Goal: Check status

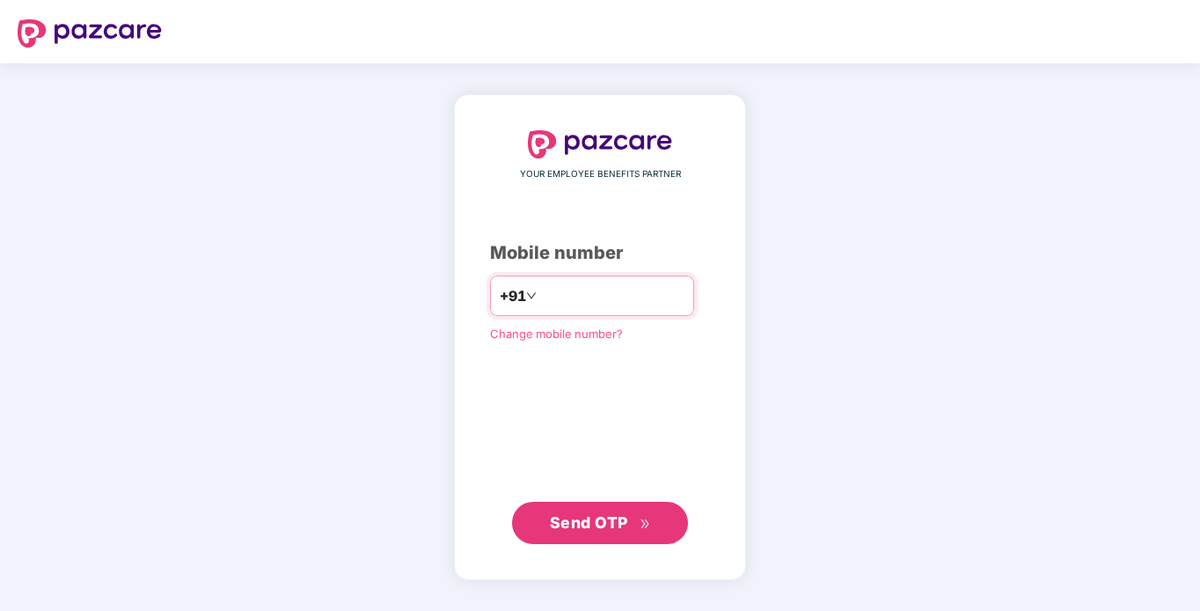
click at [580, 289] on input "number" at bounding box center [612, 296] width 144 height 28
type input "**********"
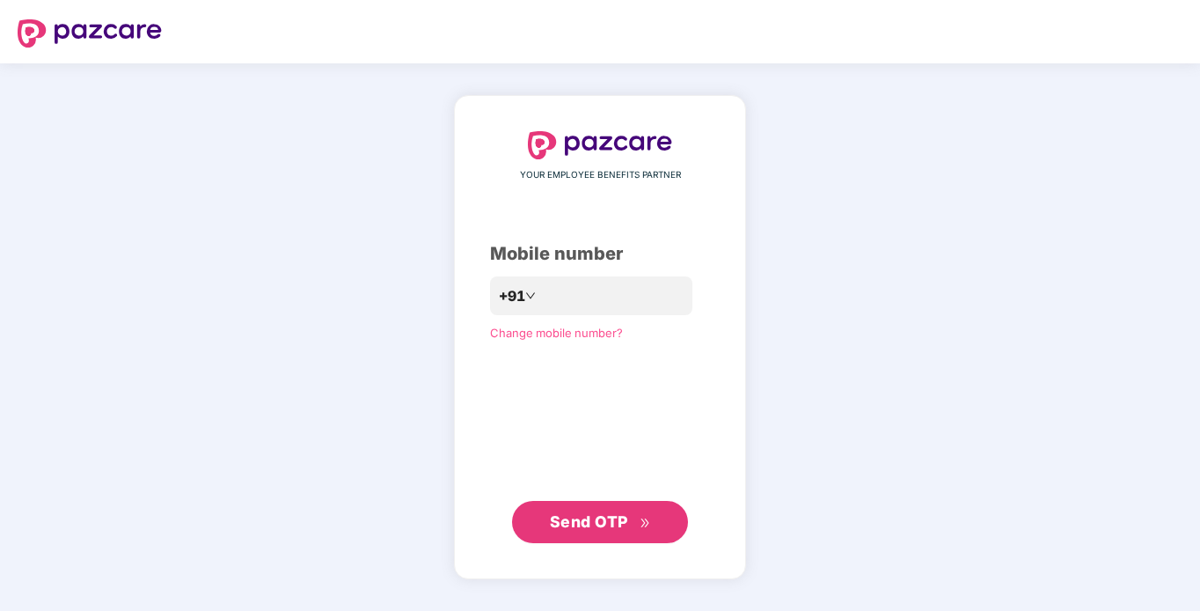
click at [626, 525] on span "Send OTP" at bounding box center [589, 521] width 78 height 18
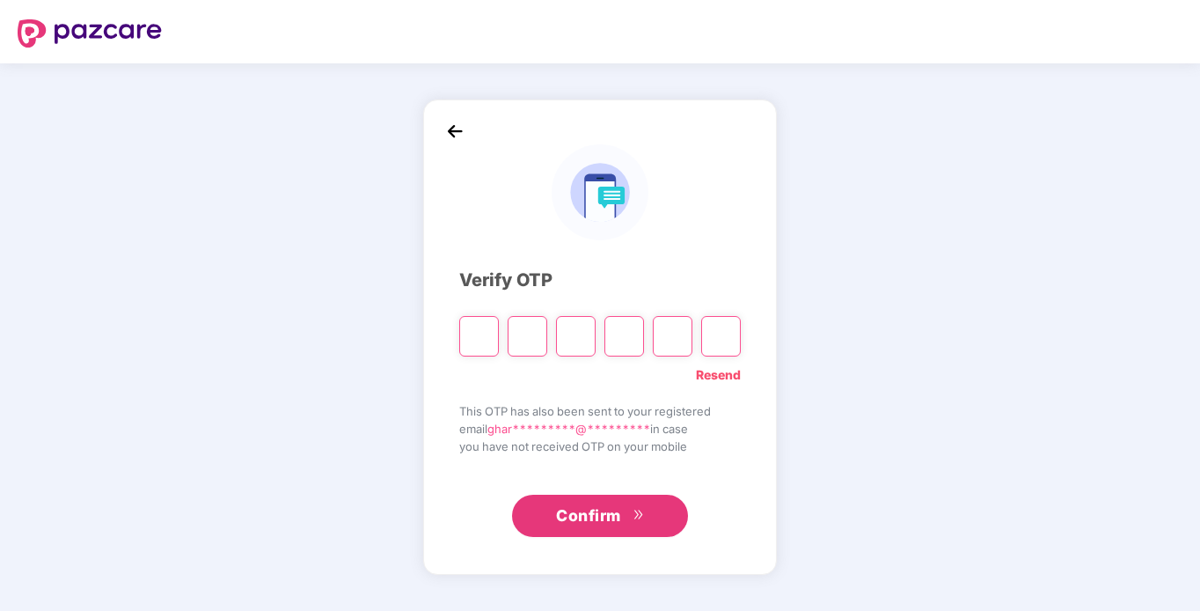
type input "*"
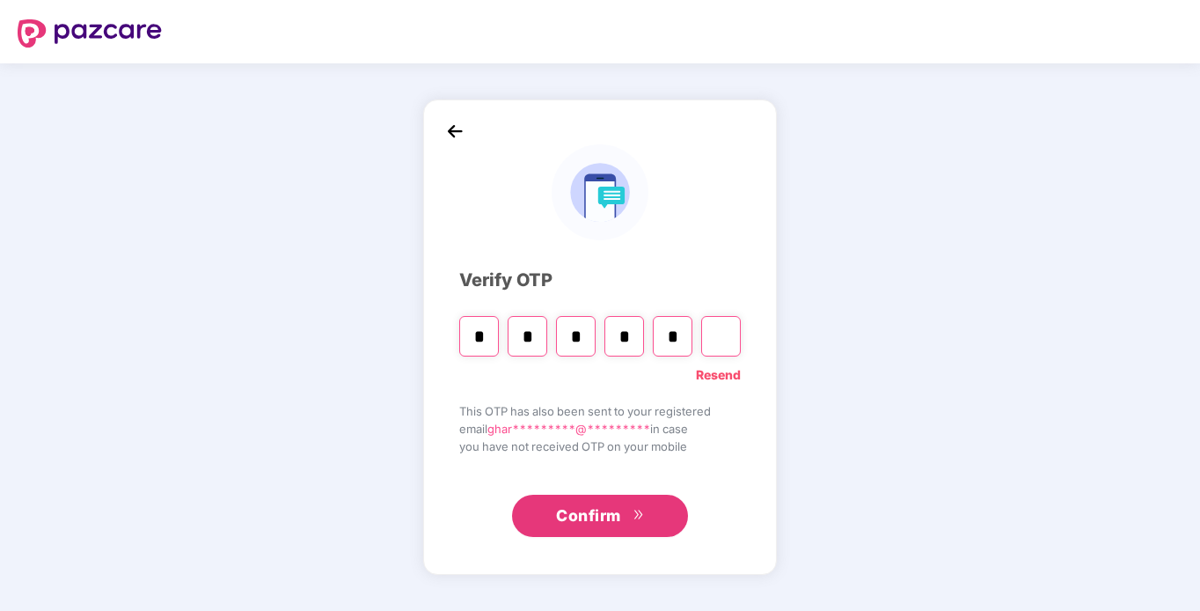
type input "*"
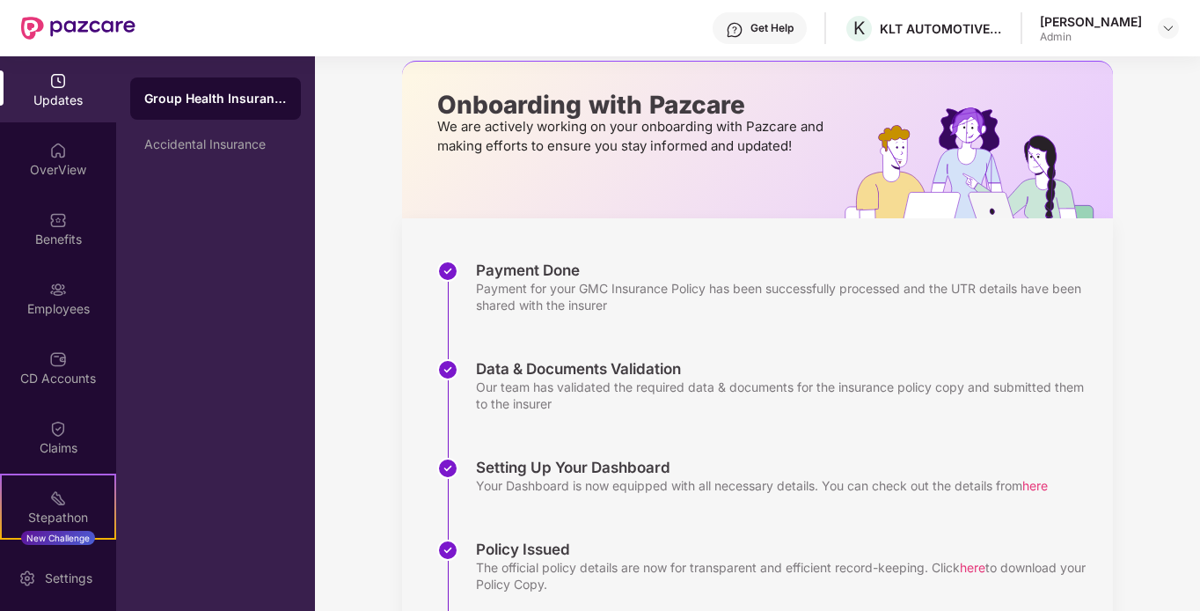
scroll to position [50, 0]
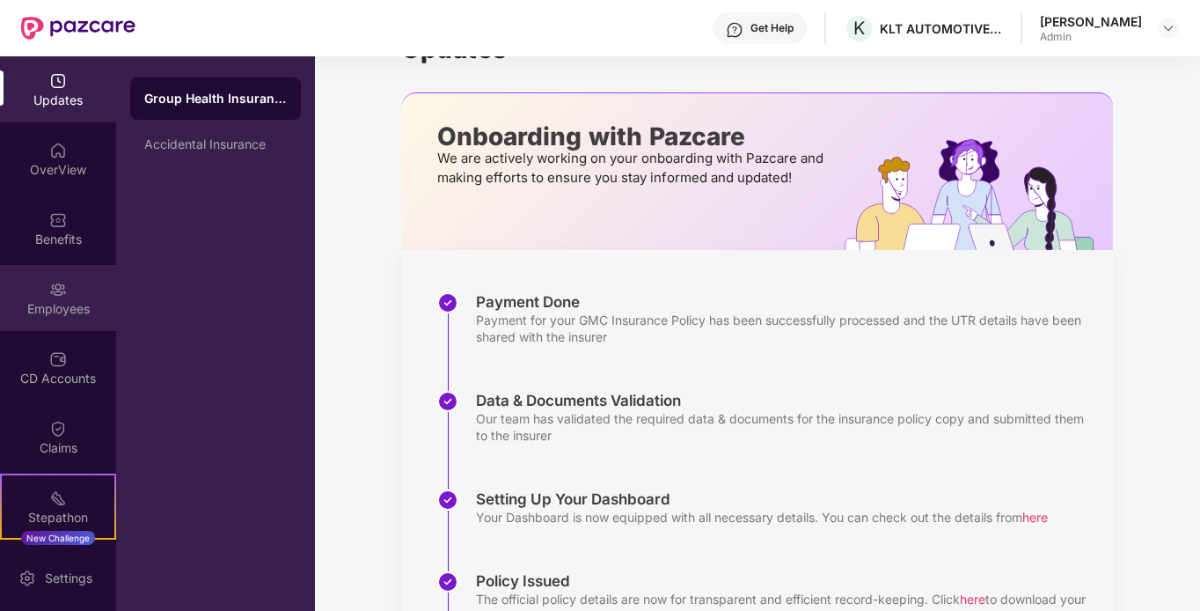
click at [51, 290] on img at bounding box center [58, 290] width 18 height 18
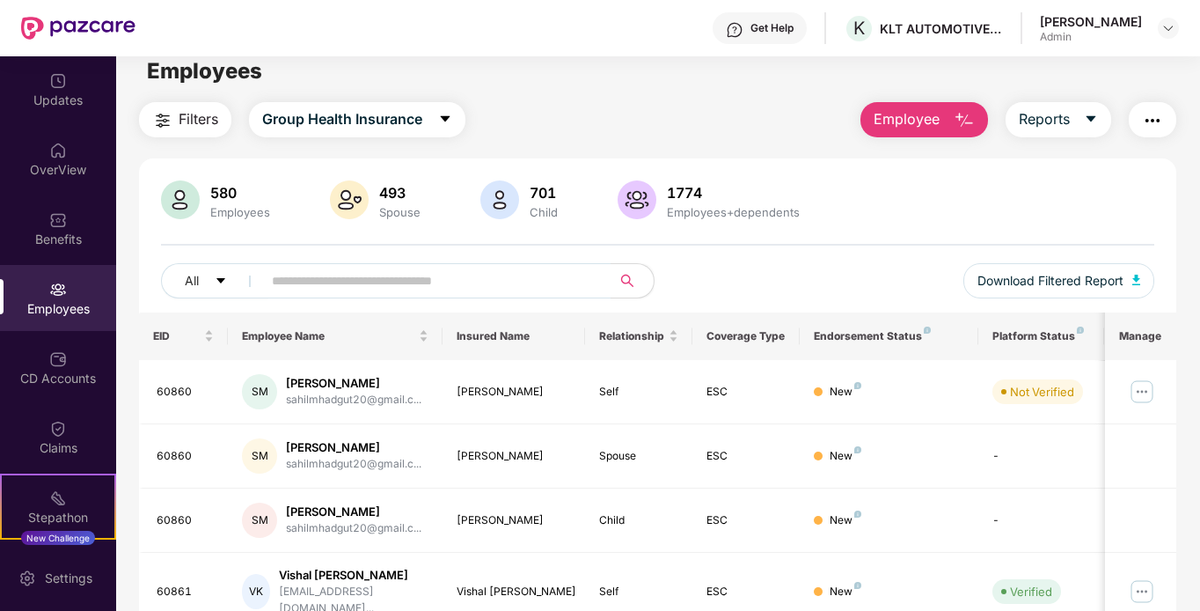
scroll to position [0, 0]
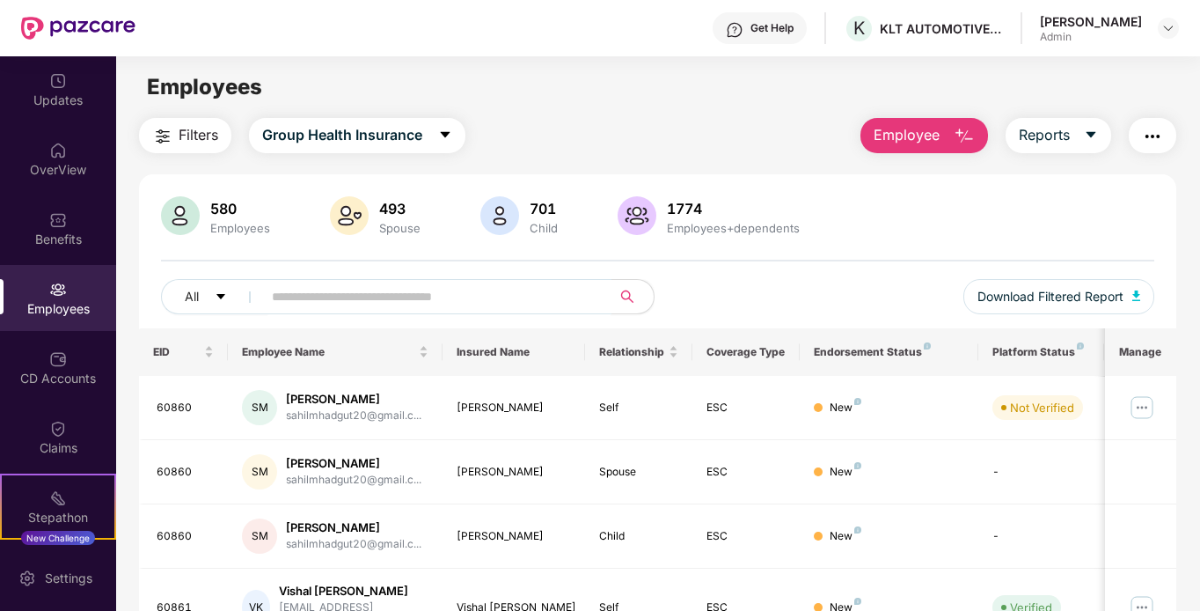
click at [494, 298] on input "text" at bounding box center [430, 296] width 316 height 26
paste input "**********"
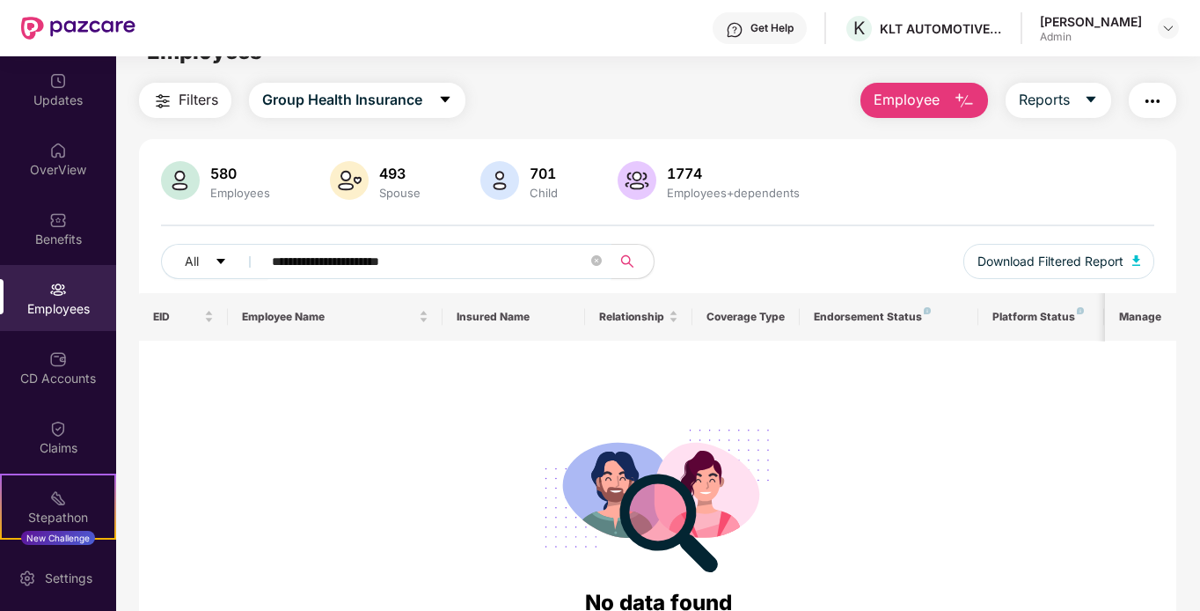
scroll to position [34, 0]
drag, startPoint x: 478, startPoint y: 261, endPoint x: 333, endPoint y: 263, distance: 144.3
click at [333, 263] on input "**********" at bounding box center [430, 262] width 316 height 26
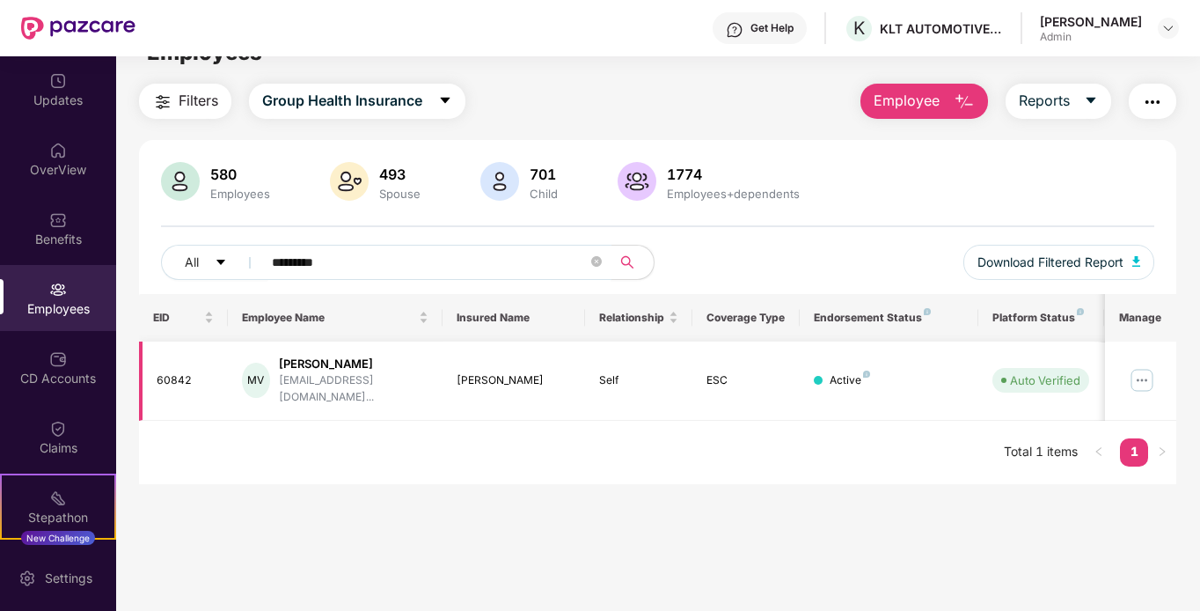
click at [1145, 373] on img at bounding box center [1142, 380] width 28 height 28
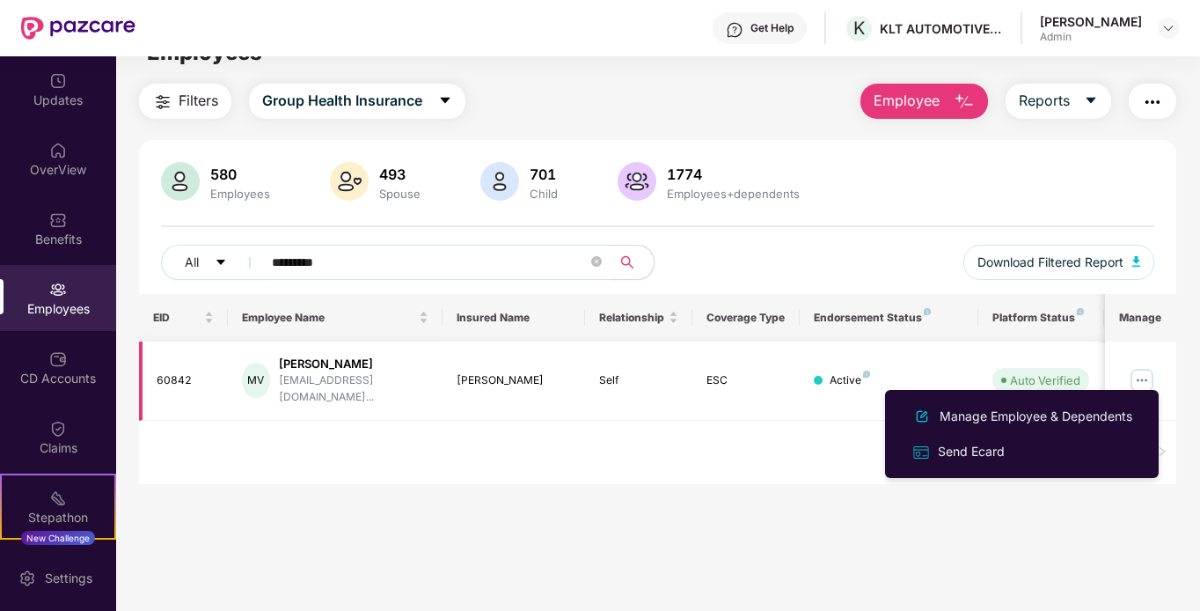
click at [1145, 373] on img at bounding box center [1142, 380] width 28 height 28
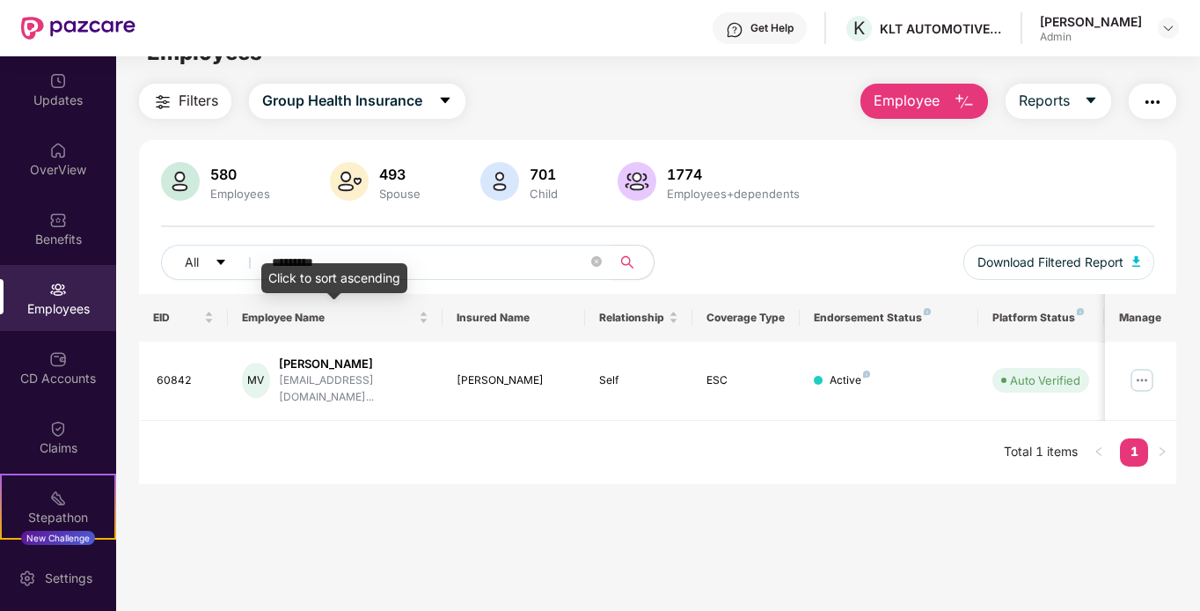
click at [367, 267] on div "Click to sort ascending" at bounding box center [334, 278] width 146 height 30
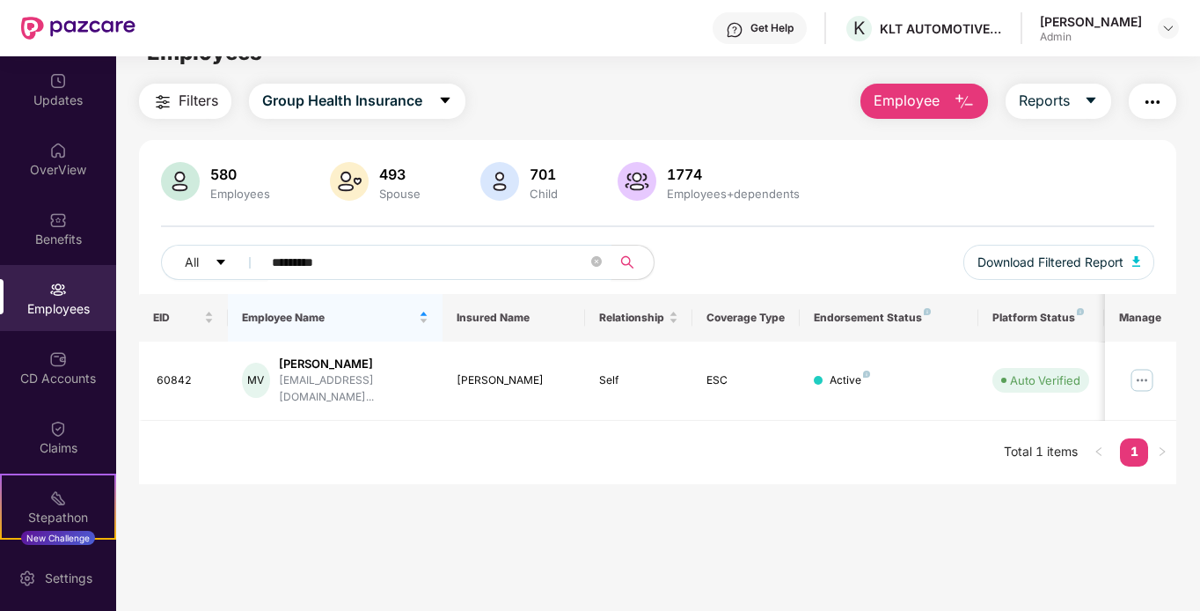
drag, startPoint x: 499, startPoint y: 270, endPoint x: 124, endPoint y: 270, distance: 374.8
click at [124, 270] on div "Filters Group Health Insurance Employee Reports 580 Employees 493 Spouse 701 Ch…" at bounding box center [657, 284] width 1083 height 400
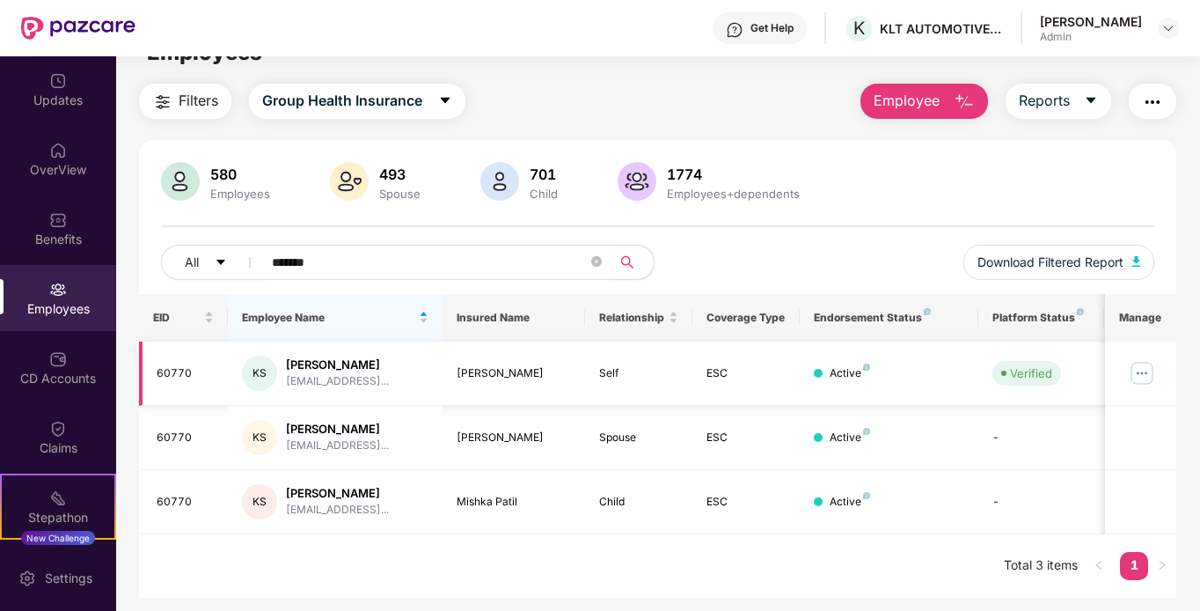
type input "*******"
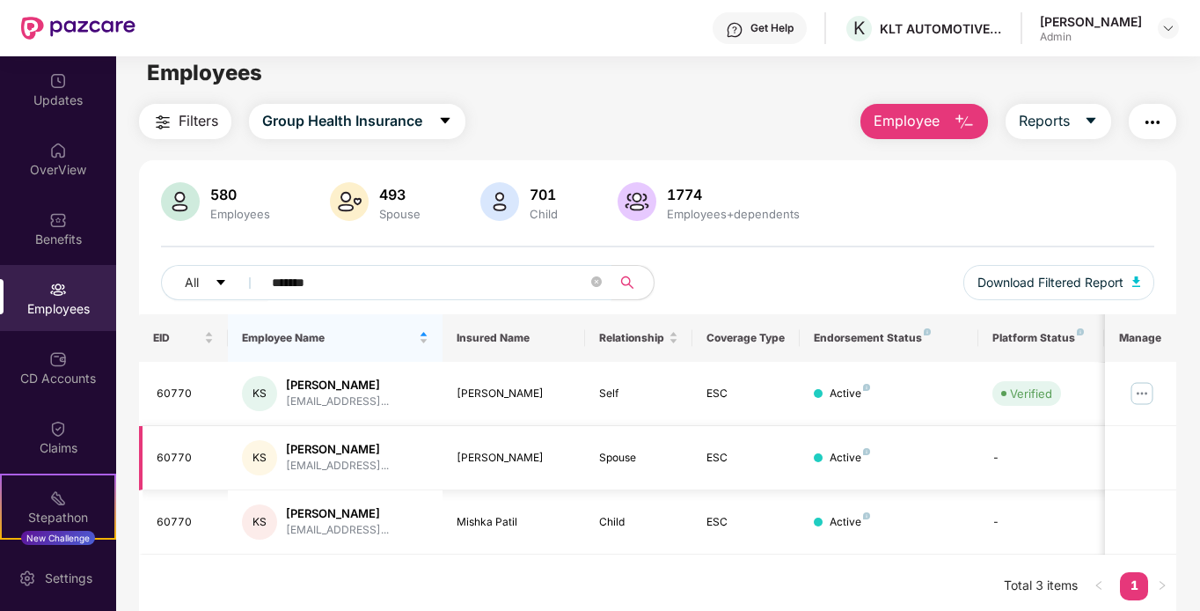
scroll to position [56, 0]
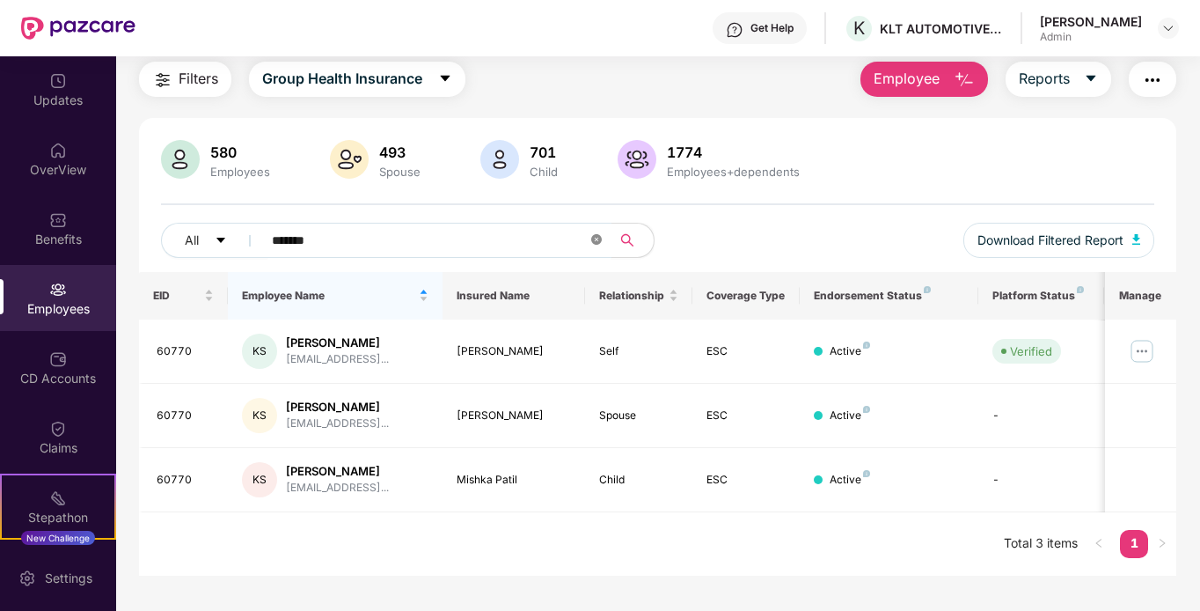
click at [593, 243] on icon "close-circle" at bounding box center [596, 239] width 11 height 11
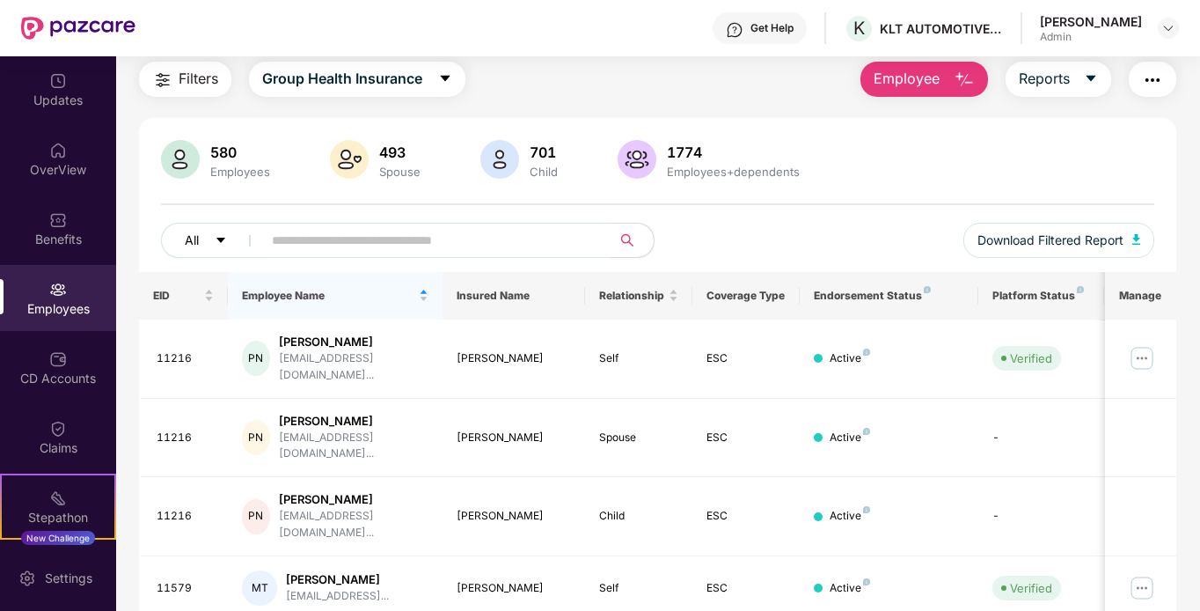
click at [225, 242] on icon "caret-down" at bounding box center [221, 240] width 12 height 12
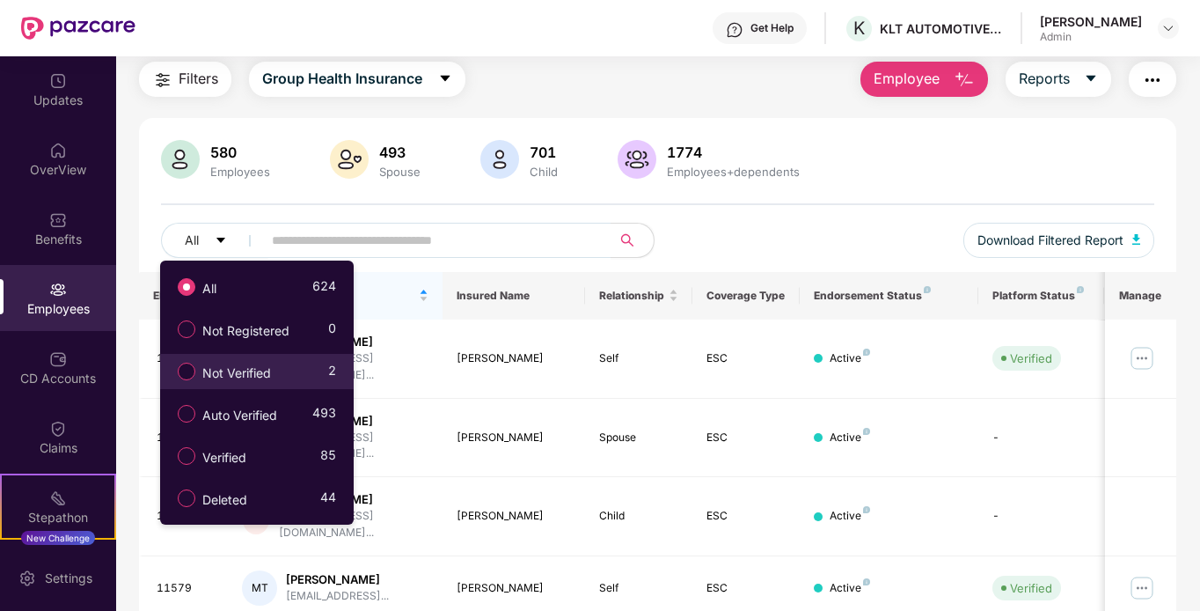
click at [317, 365] on div "Not Verified 2" at bounding box center [252, 371] width 167 height 30
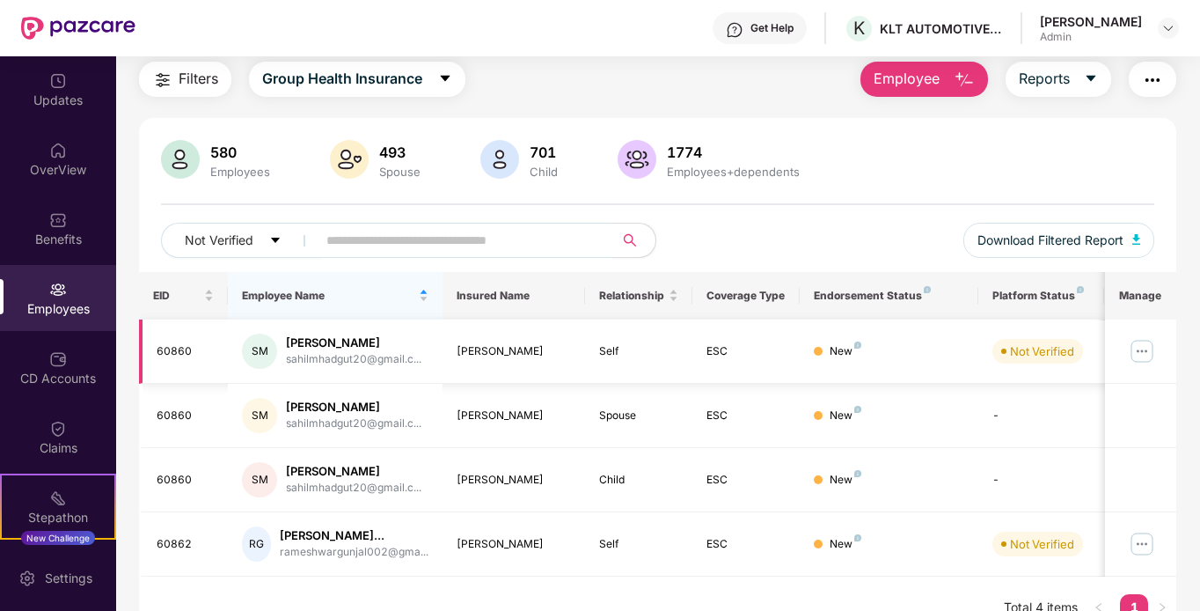
scroll to position [100, 0]
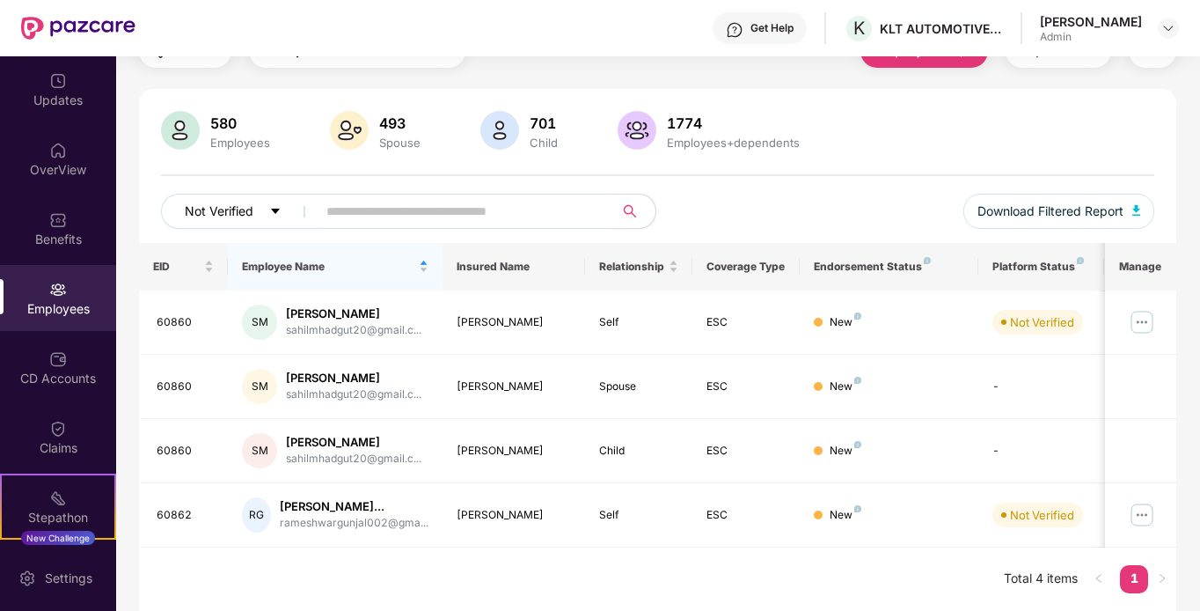
click at [277, 205] on icon "caret-down" at bounding box center [275, 211] width 12 height 12
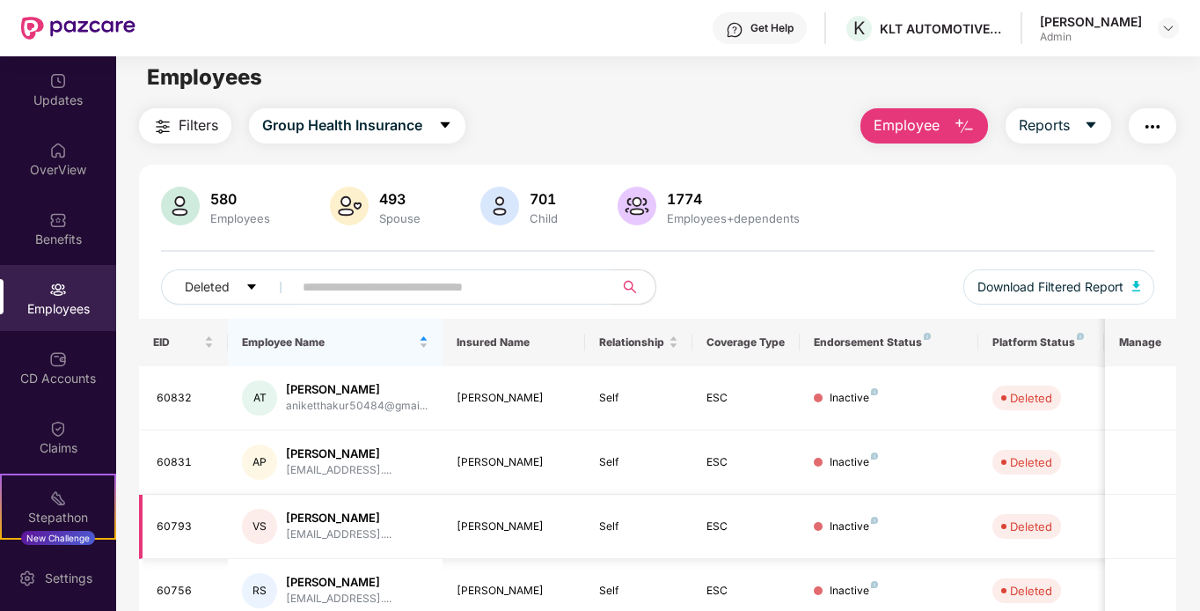
scroll to position [0, 0]
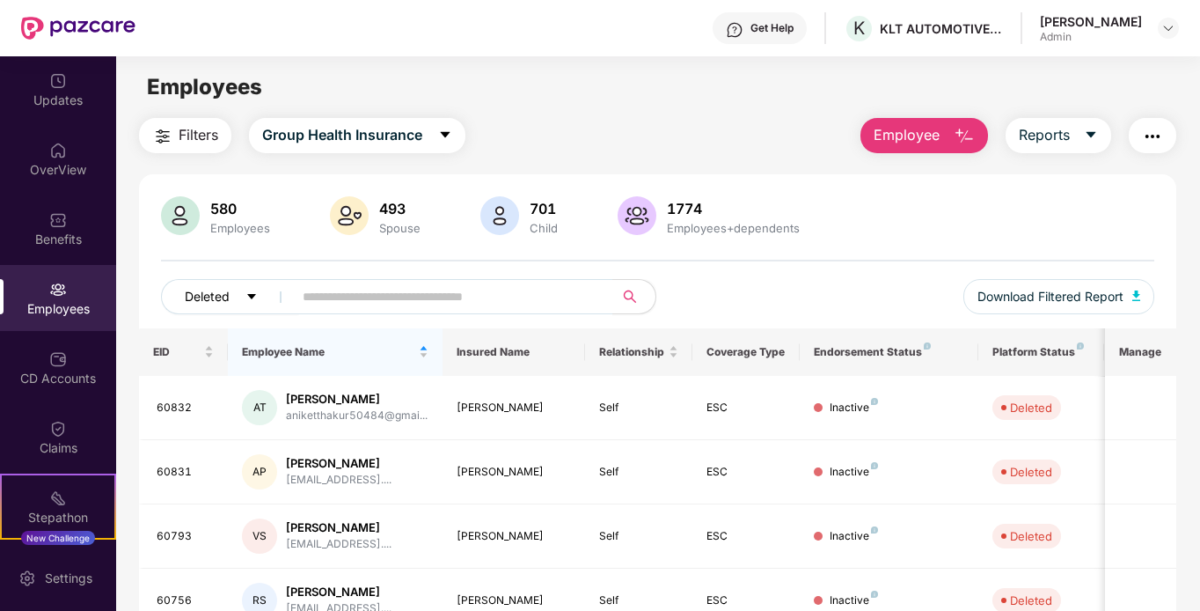
click at [251, 295] on icon "caret-down" at bounding box center [251, 296] width 9 height 5
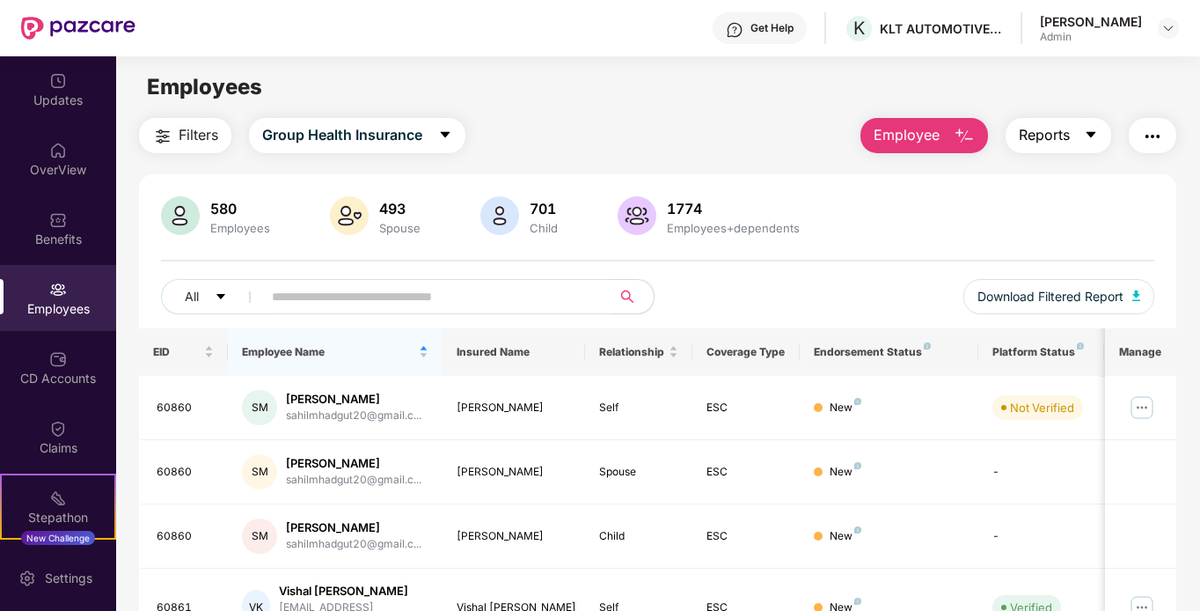
click at [1106, 134] on button "Reports" at bounding box center [1059, 135] width 106 height 35
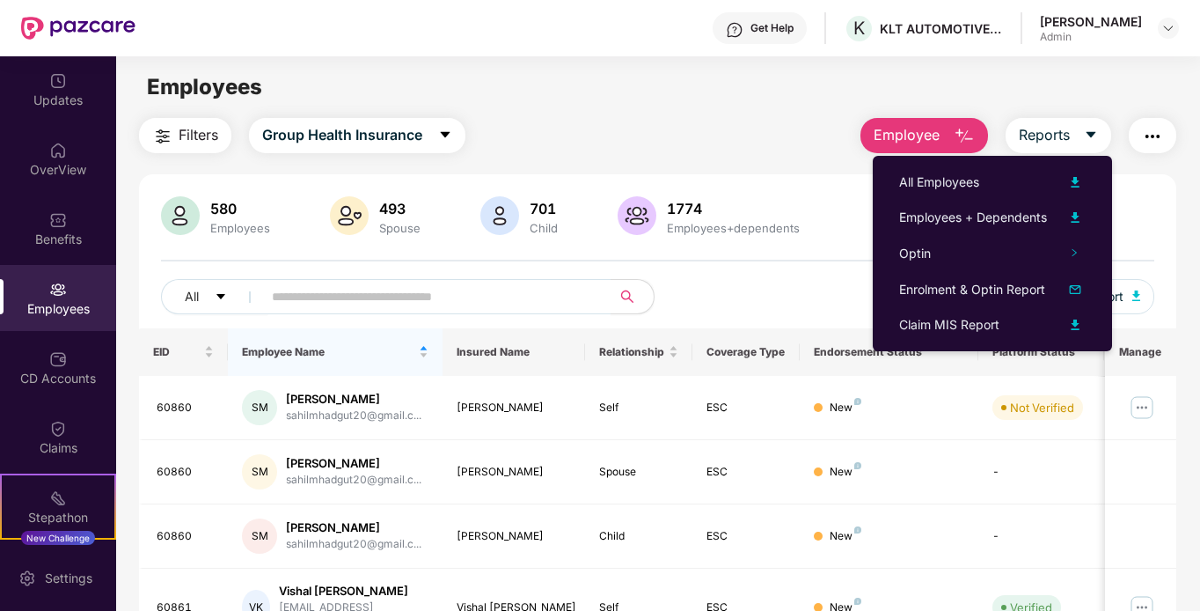
click at [815, 271] on div "580 Employees 493 Spouse 701 Child 1774 Employees+dependents All Download Filte…" at bounding box center [658, 262] width 1038 height 132
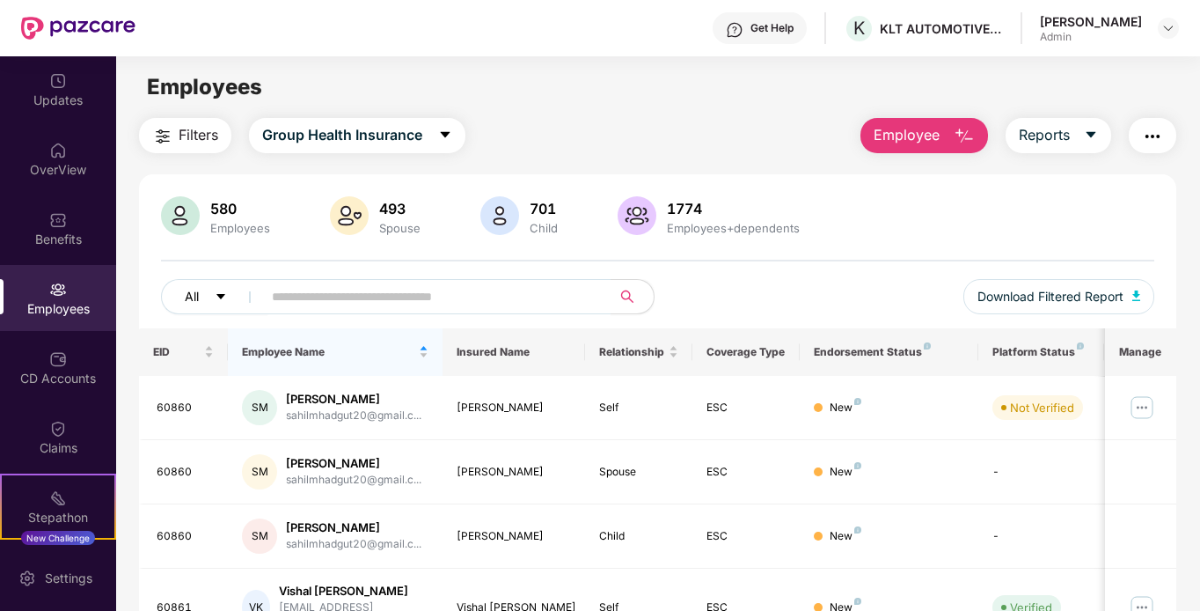
click at [225, 293] on icon "caret-down" at bounding box center [221, 296] width 12 height 12
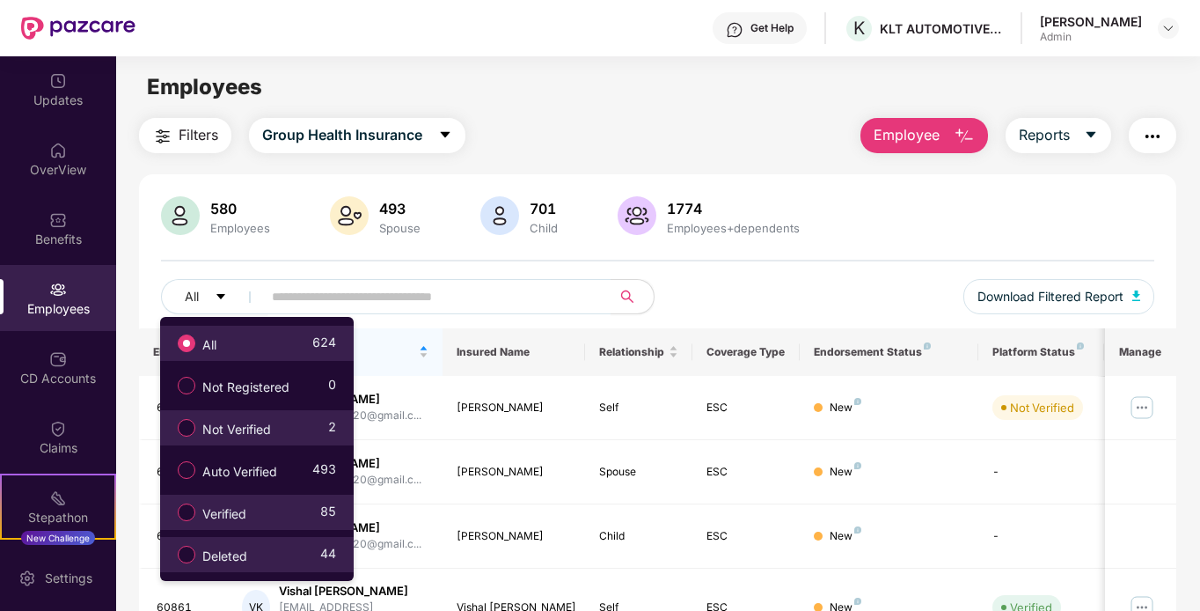
click at [301, 509] on div "Verified 85" at bounding box center [252, 512] width 167 height 30
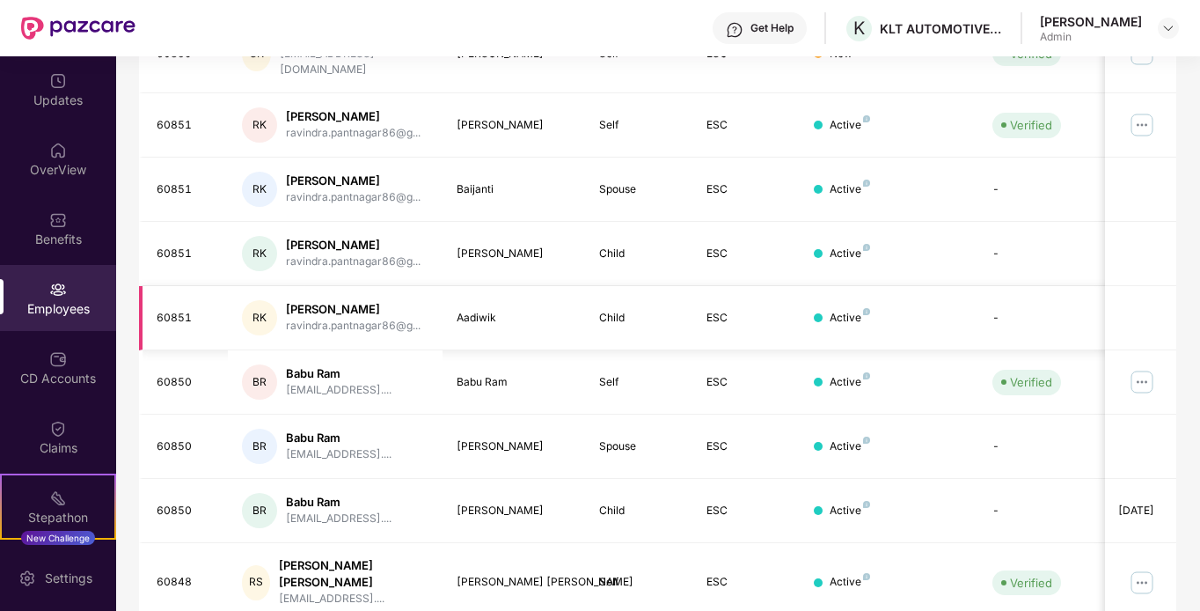
scroll to position [352, 0]
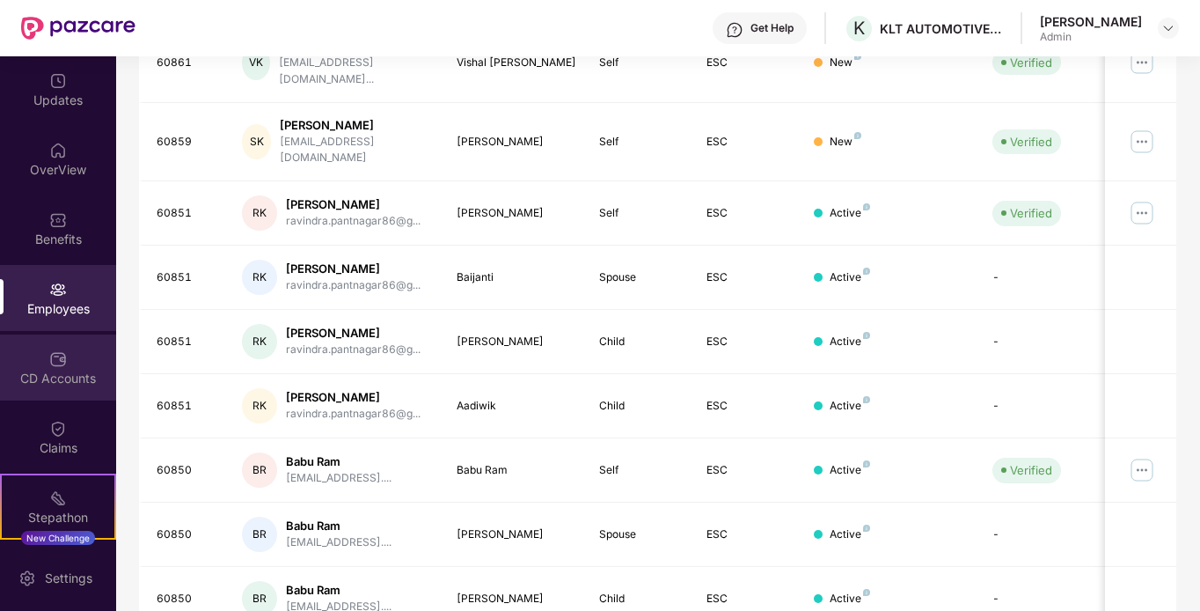
click at [57, 345] on div "CD Accounts" at bounding box center [58, 367] width 116 height 66
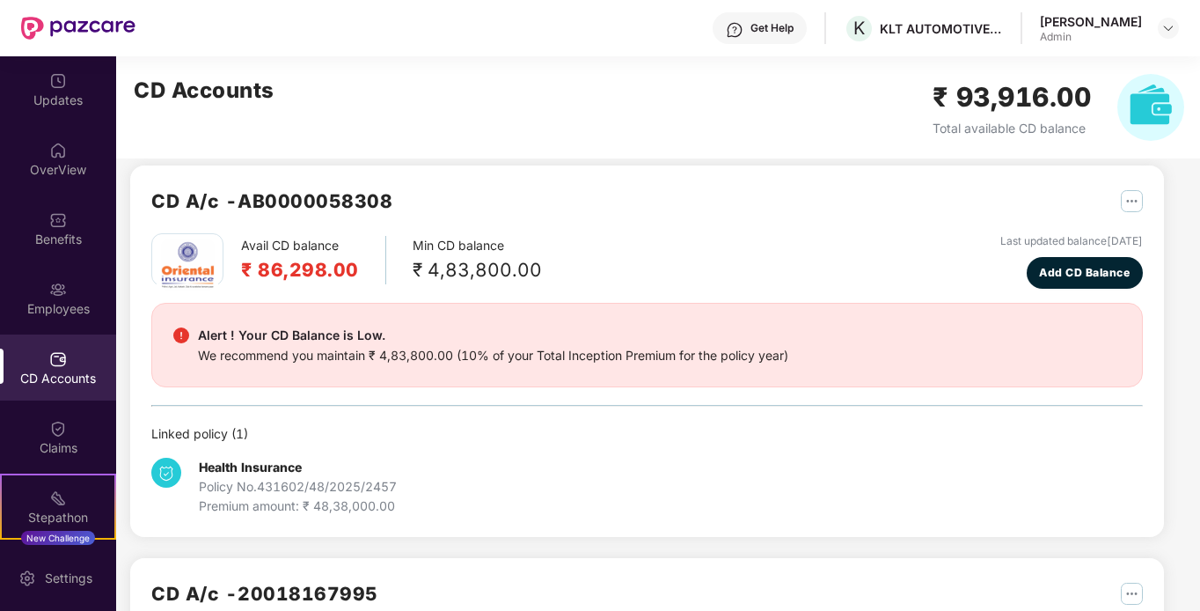
scroll to position [0, 0]
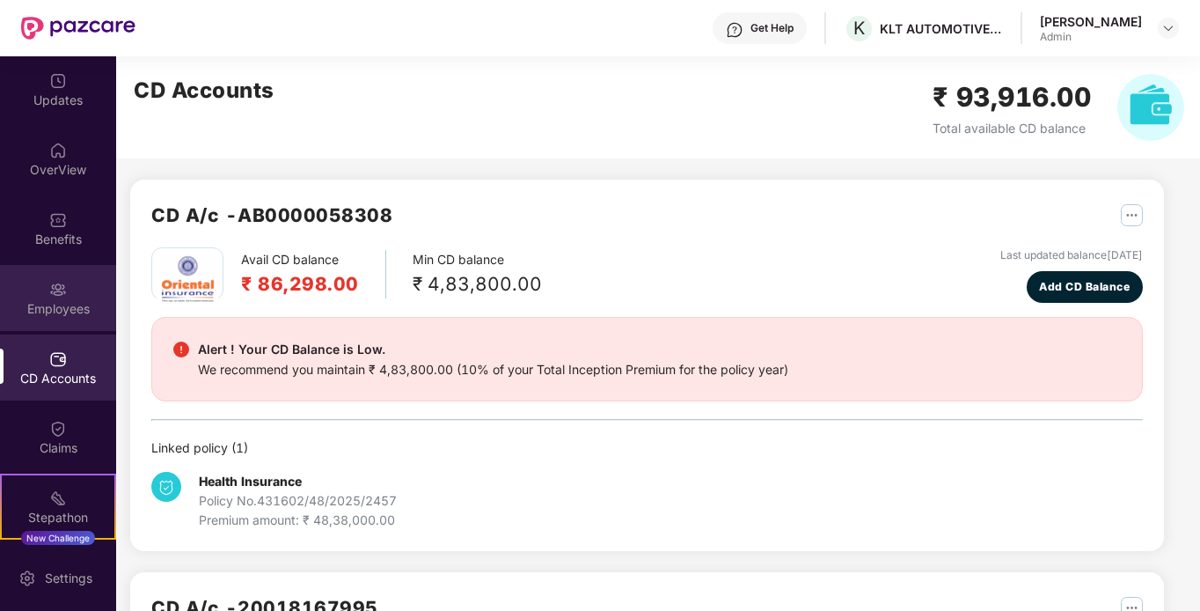
click at [86, 301] on div "Employees" at bounding box center [58, 309] width 116 height 18
